Goal: Check status: Check status

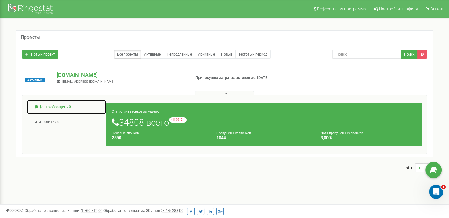
click at [66, 110] on link "Центр обращений" at bounding box center [66, 107] width 79 height 14
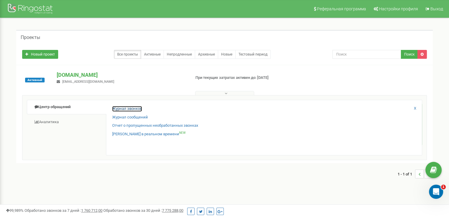
click at [126, 108] on link "Журнал звонков" at bounding box center [127, 109] width 30 height 6
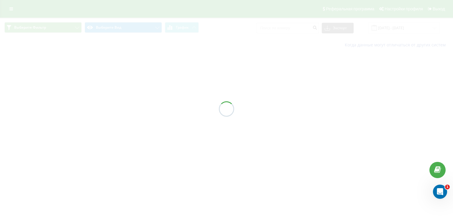
click at [412, 32] on div at bounding box center [226, 109] width 453 height 218
click at [412, 27] on div at bounding box center [226, 109] width 453 height 218
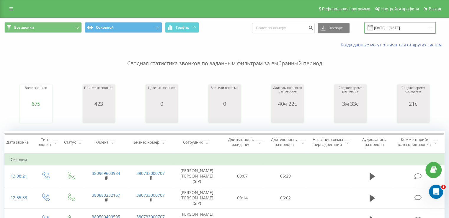
click at [411, 32] on input "22.07.2025 - 22.08.2025" at bounding box center [399, 28] width 71 height 12
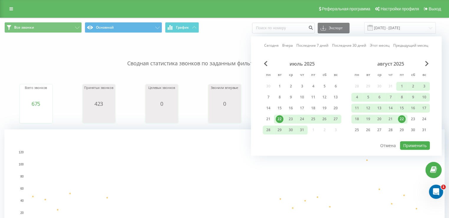
click at [401, 116] on div "22" at bounding box center [402, 119] width 8 height 8
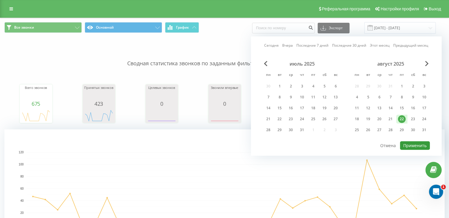
click at [413, 146] on button "Применить" at bounding box center [415, 145] width 30 height 9
type input "22.08.2025 - 22.08.2025"
